Goal: Information Seeking & Learning: Learn about a topic

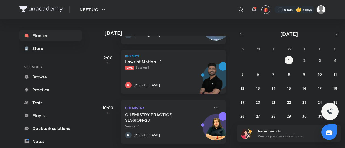
drag, startPoint x: 0, startPoint y: 0, endPoint x: 199, endPoint y: 73, distance: 211.8
click at [199, 73] on img at bounding box center [211, 80] width 30 height 37
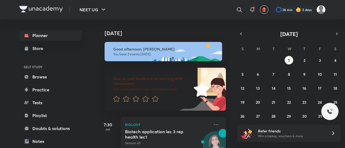
scroll to position [121, 0]
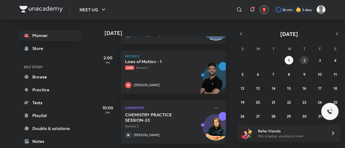
click at [301, 56] on div "28 29 30 1 2 3 4 5 6 7 8 9 10 11 12 13 14 15 16 17 18 19 20 21 22 23 24 25 26 2…" at bounding box center [288, 88] width 103 height 65
click at [304, 57] on button "2" at bounding box center [304, 60] width 9 height 9
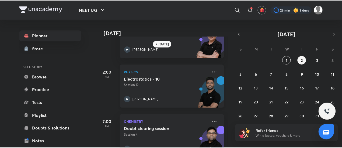
scroll to position [78, 0]
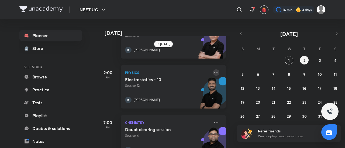
click at [213, 73] on icon at bounding box center [216, 72] width 6 height 6
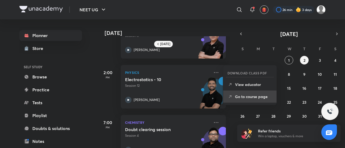
click at [250, 94] on p "Go to course page" at bounding box center [253, 97] width 37 height 6
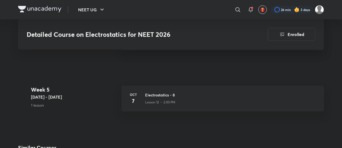
scroll to position [952, 0]
